Goal: Navigation & Orientation: Find specific page/section

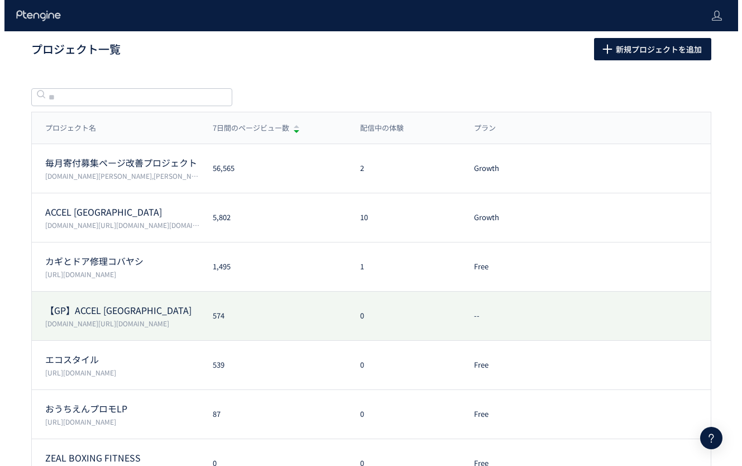
scroll to position [2, 0]
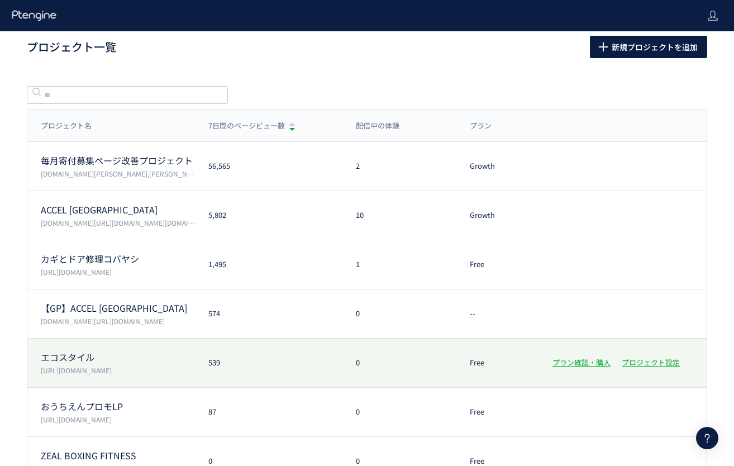
click at [131, 353] on p "エコスタイル" at bounding box center [118, 357] width 154 height 13
